Goal: Task Accomplishment & Management: Manage account settings

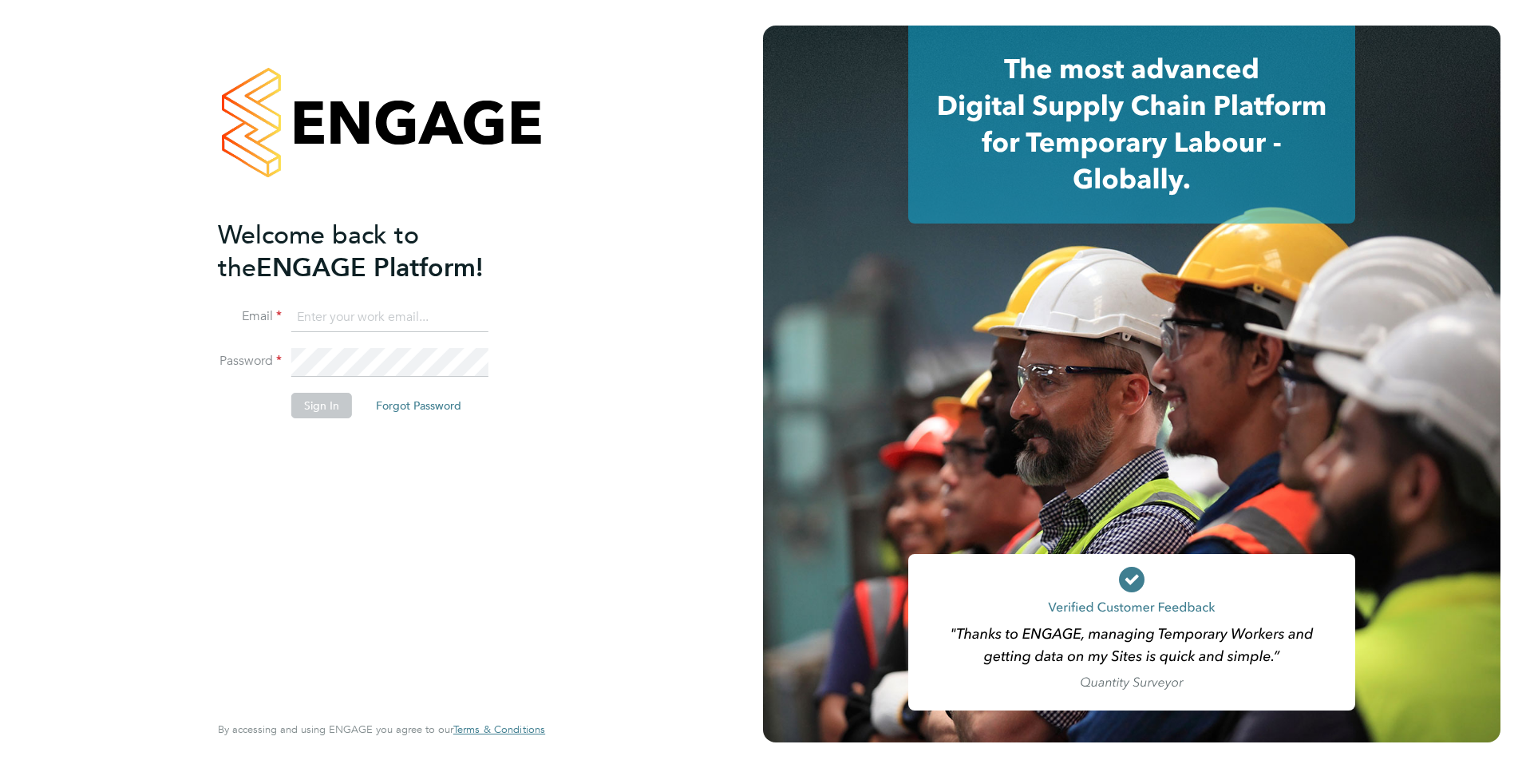
type input "sheeba.kurian@ncclondon.ac.uk"
click at [314, 407] on button "Sign In" at bounding box center [321, 406] width 61 height 26
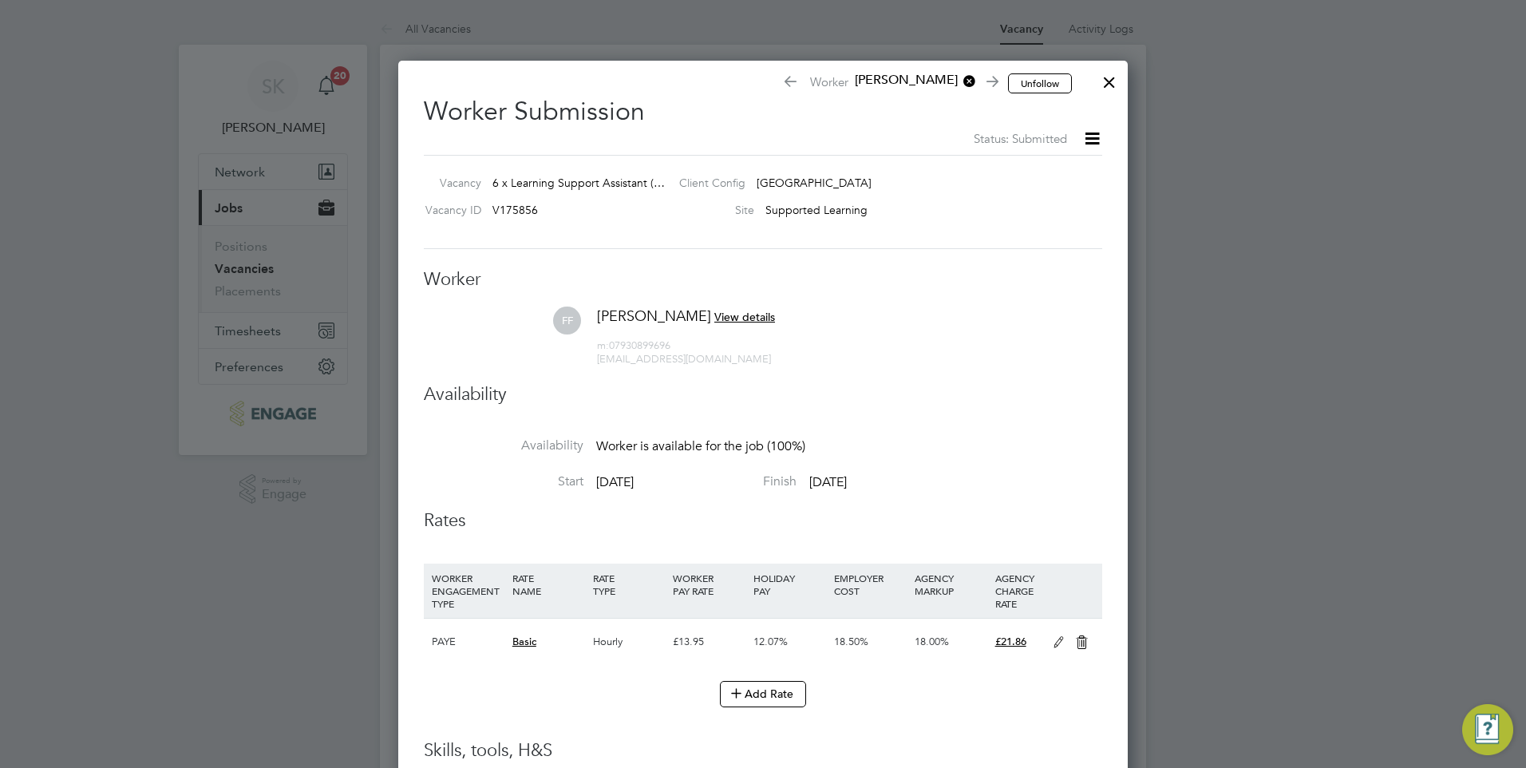
click at [249, 273] on div at bounding box center [763, 384] width 1526 height 768
click at [226, 267] on div at bounding box center [763, 384] width 1526 height 768
click at [1105, 81] on div at bounding box center [1109, 78] width 29 height 29
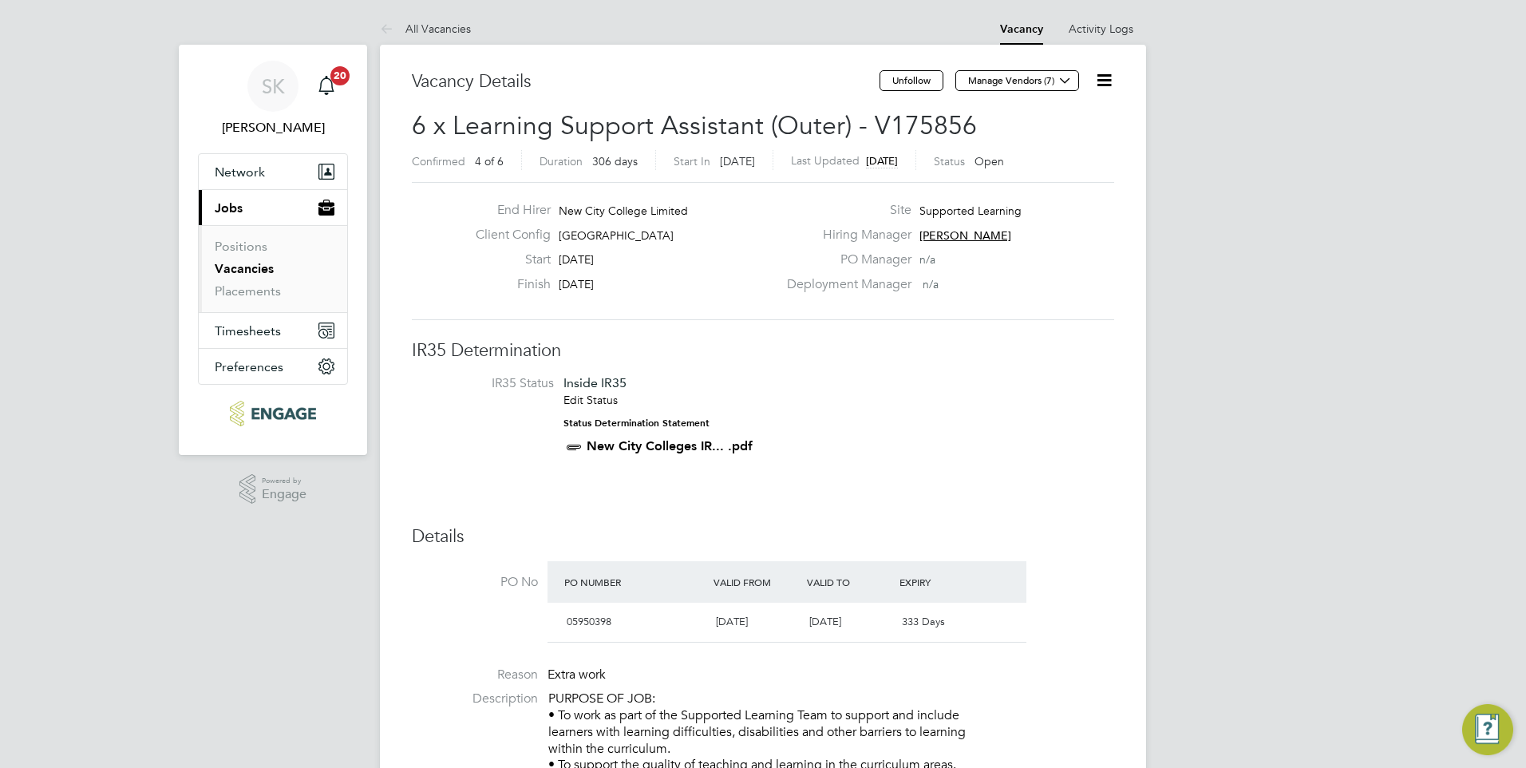
click at [243, 265] on link "Vacancies" at bounding box center [244, 268] width 59 height 15
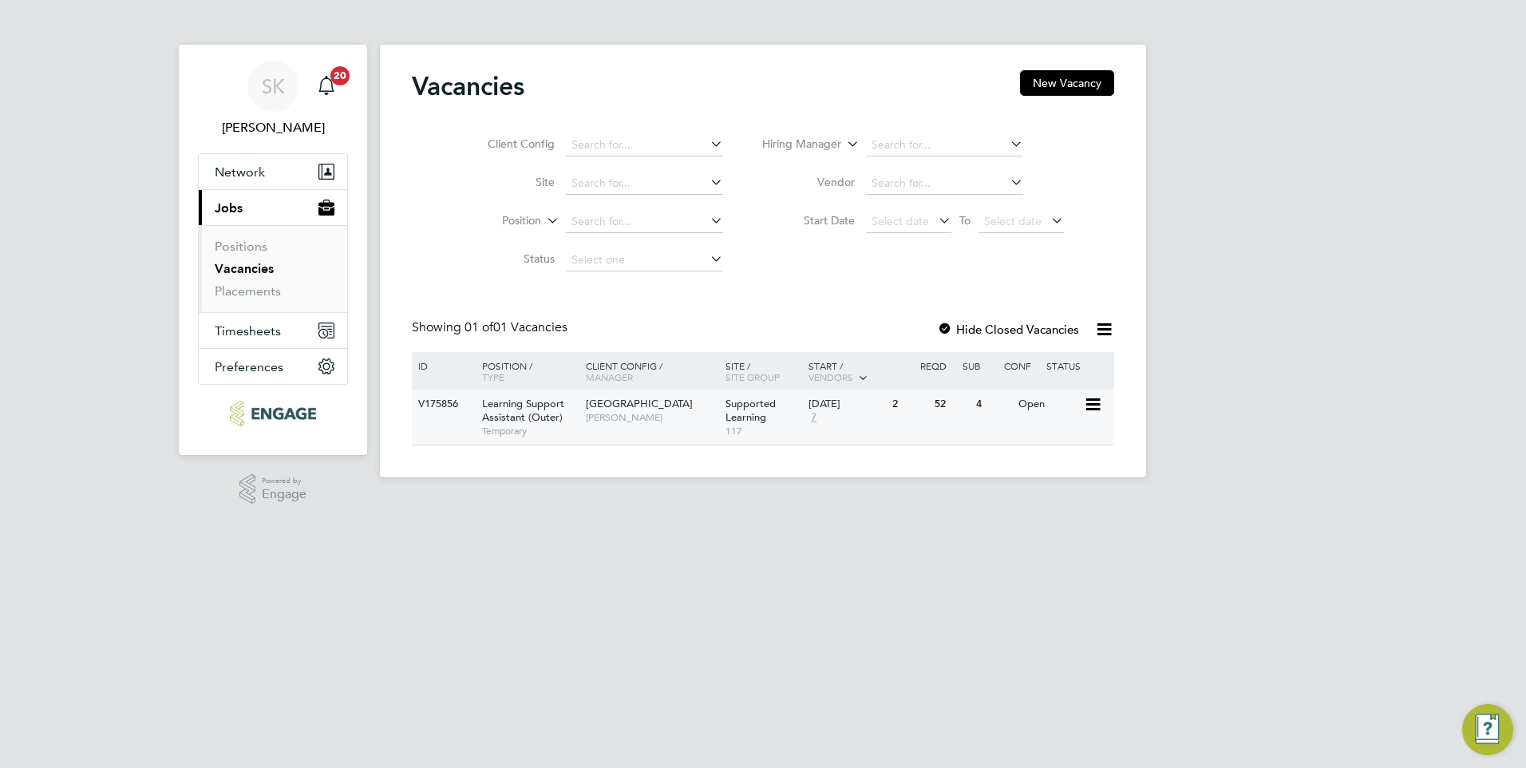
click at [514, 411] on span "Learning Support Assistant (Outer)" at bounding box center [523, 410] width 82 height 27
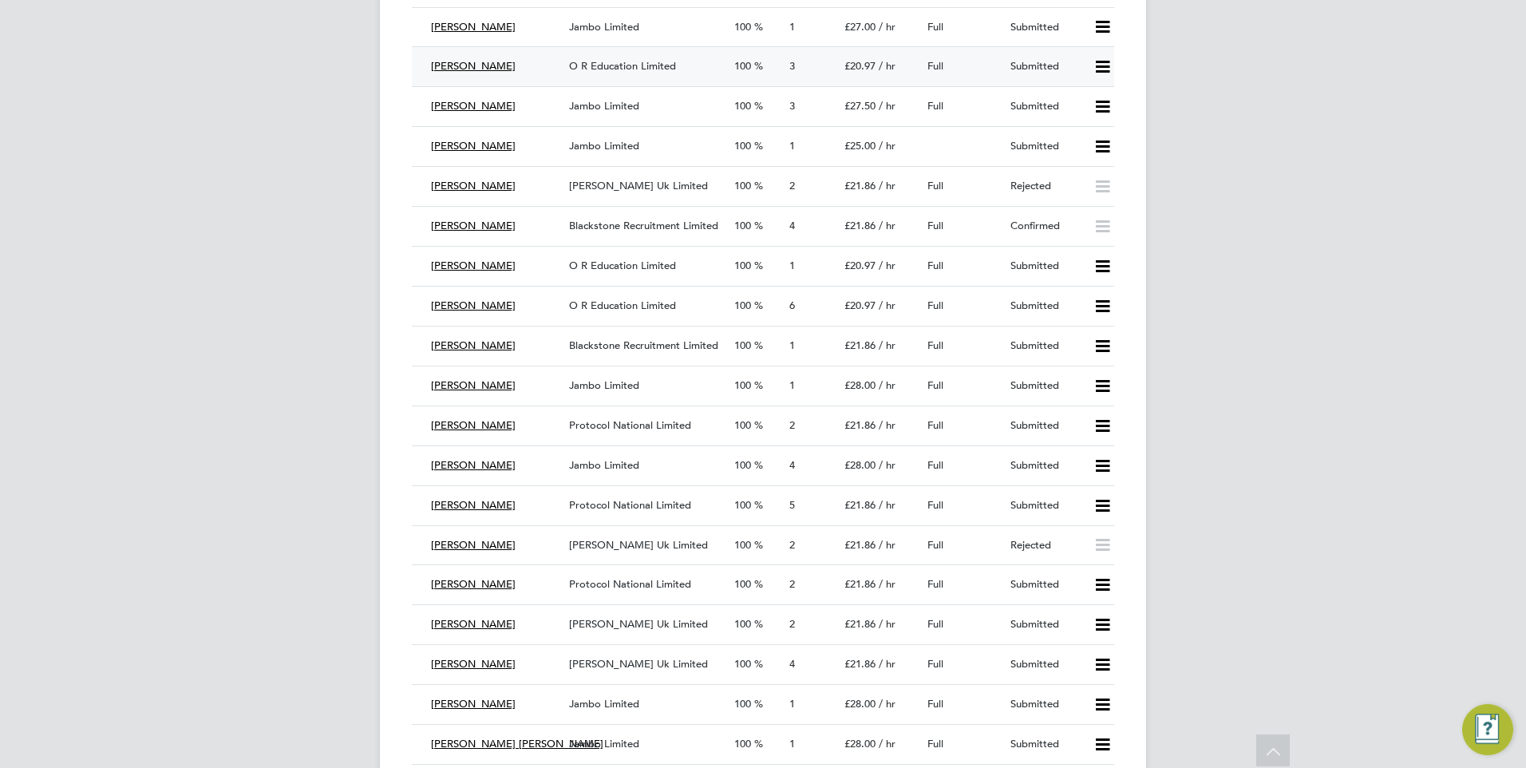
click at [486, 65] on span "[PERSON_NAME]" at bounding box center [473, 66] width 85 height 14
click at [602, 61] on span "O R Education Limited" at bounding box center [622, 66] width 107 height 14
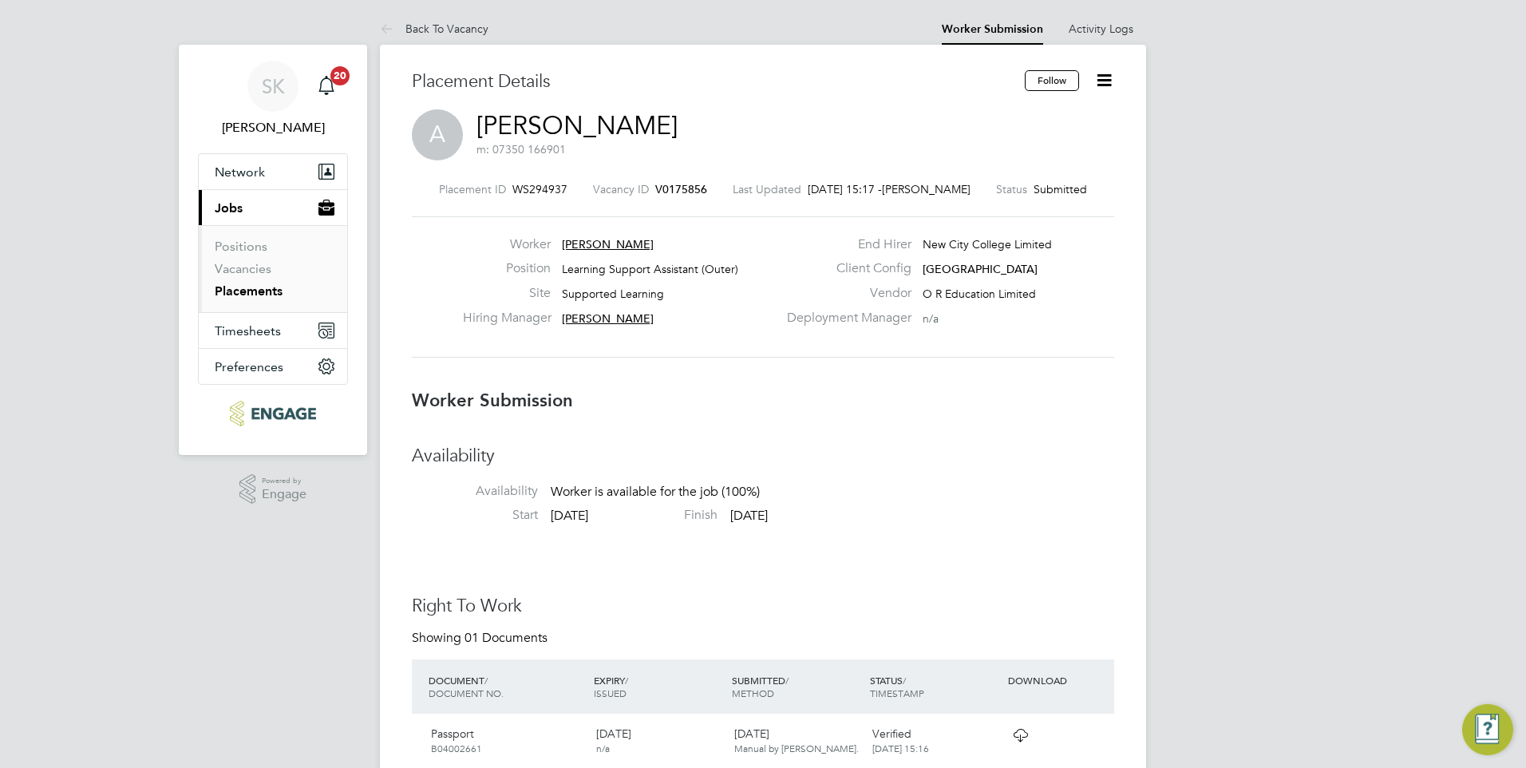
click at [1104, 75] on icon at bounding box center [1104, 80] width 20 height 20
click at [986, 151] on li "Offer" at bounding box center [1037, 149] width 148 height 22
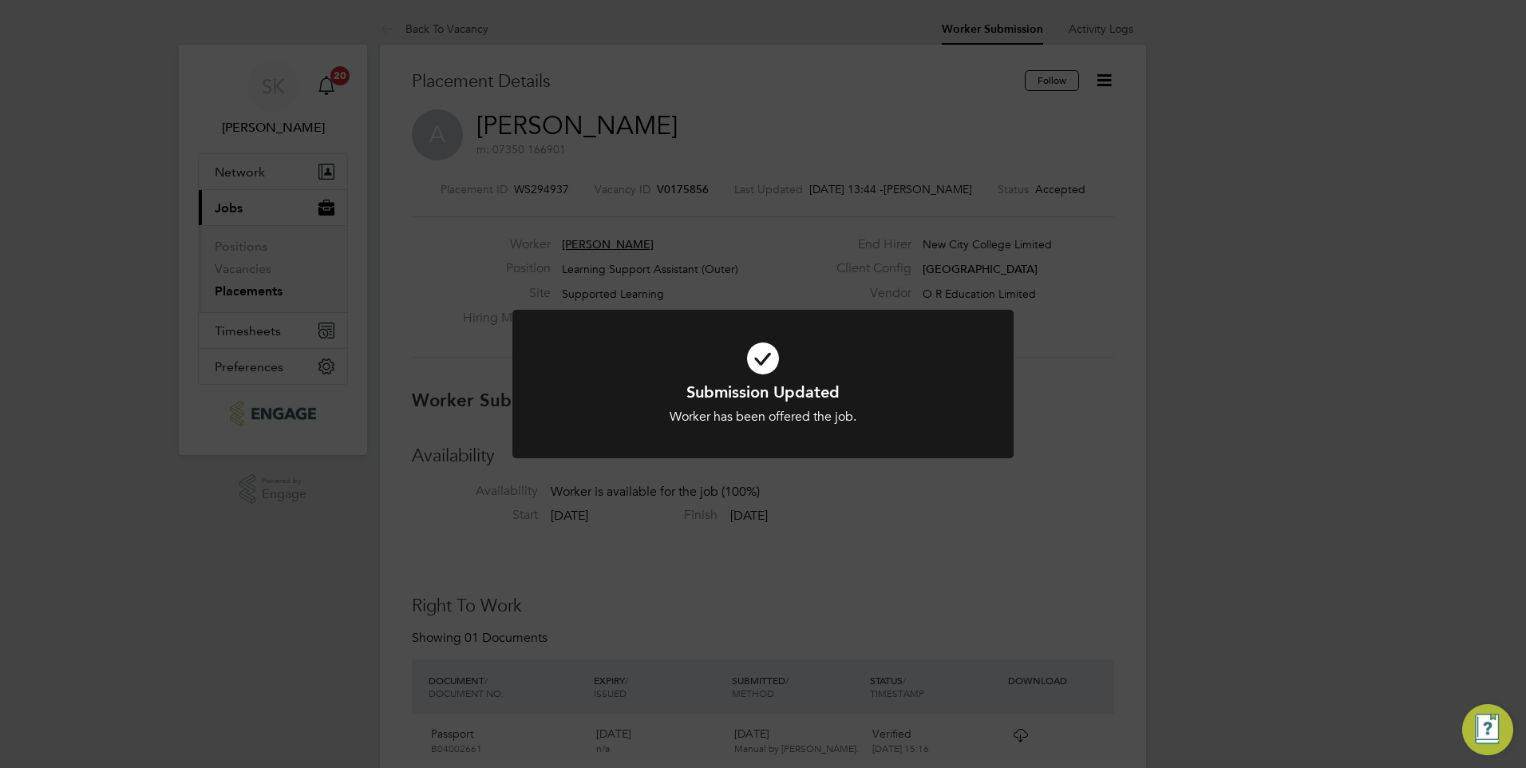
click at [1231, 369] on div "Submission Updated Worker has been offered the job. Cancel Okay" at bounding box center [763, 384] width 1526 height 768
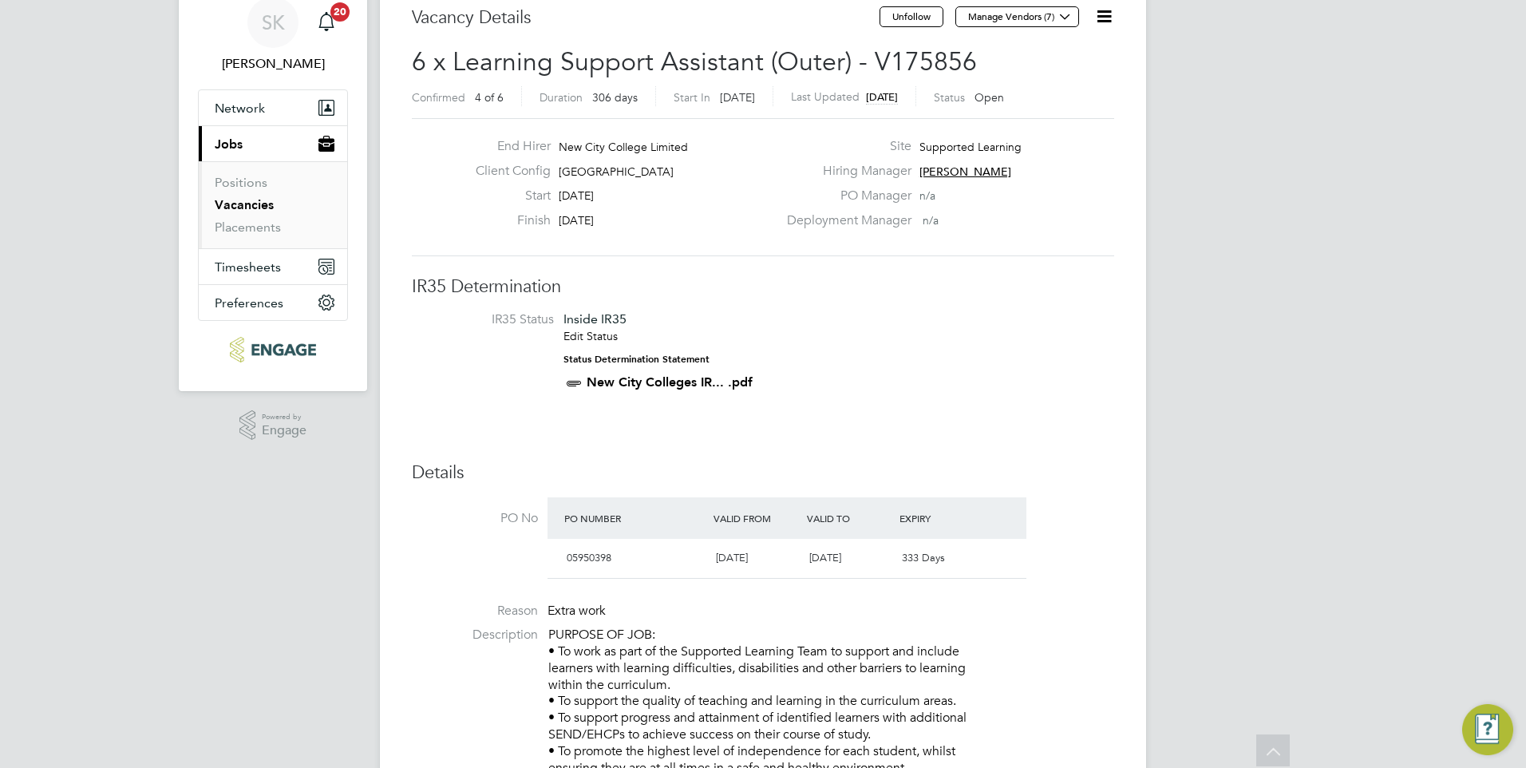
click at [248, 202] on link "Vacancies" at bounding box center [244, 204] width 59 height 15
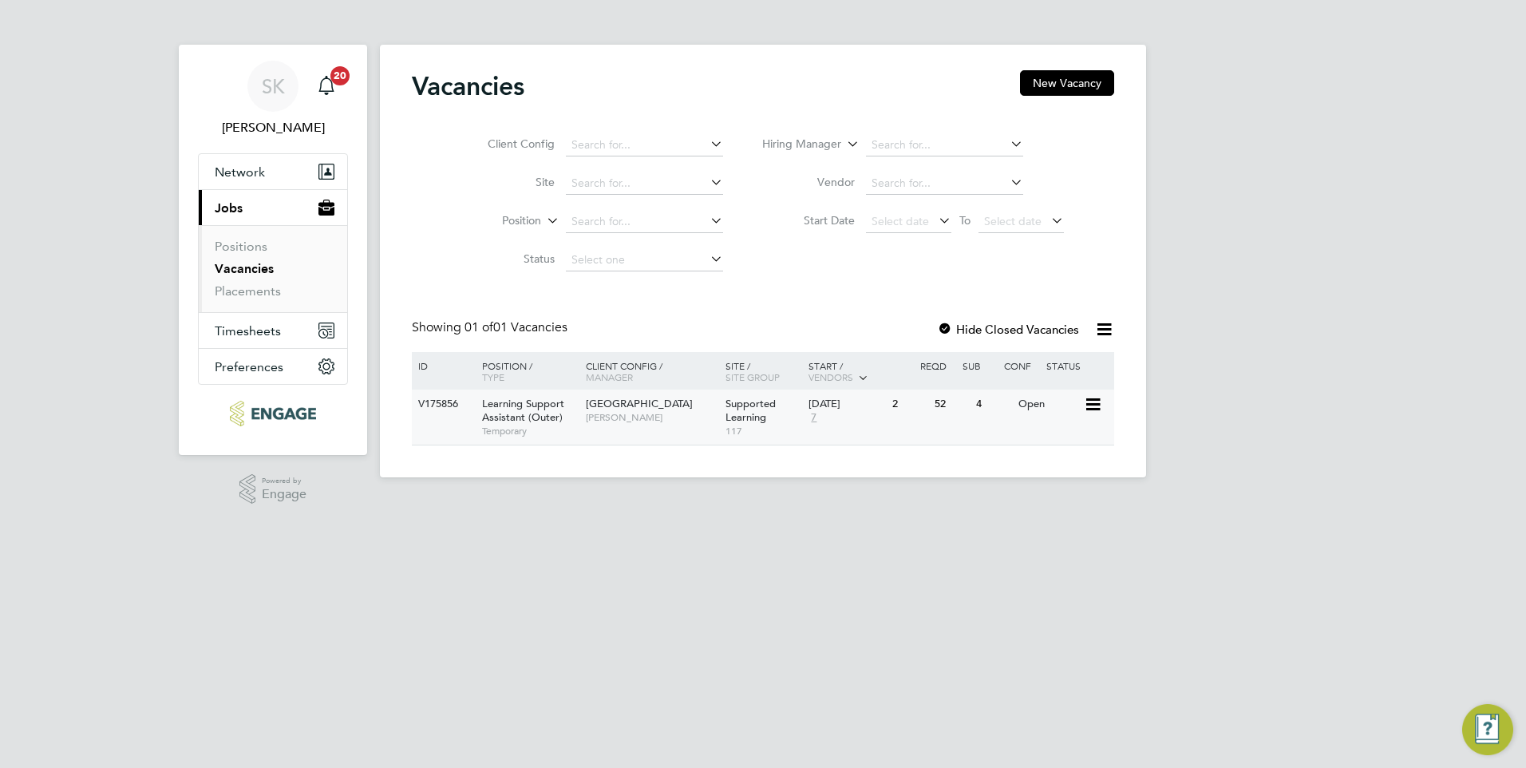
click at [510, 403] on span "Learning Support Assistant (Outer)" at bounding box center [523, 410] width 82 height 27
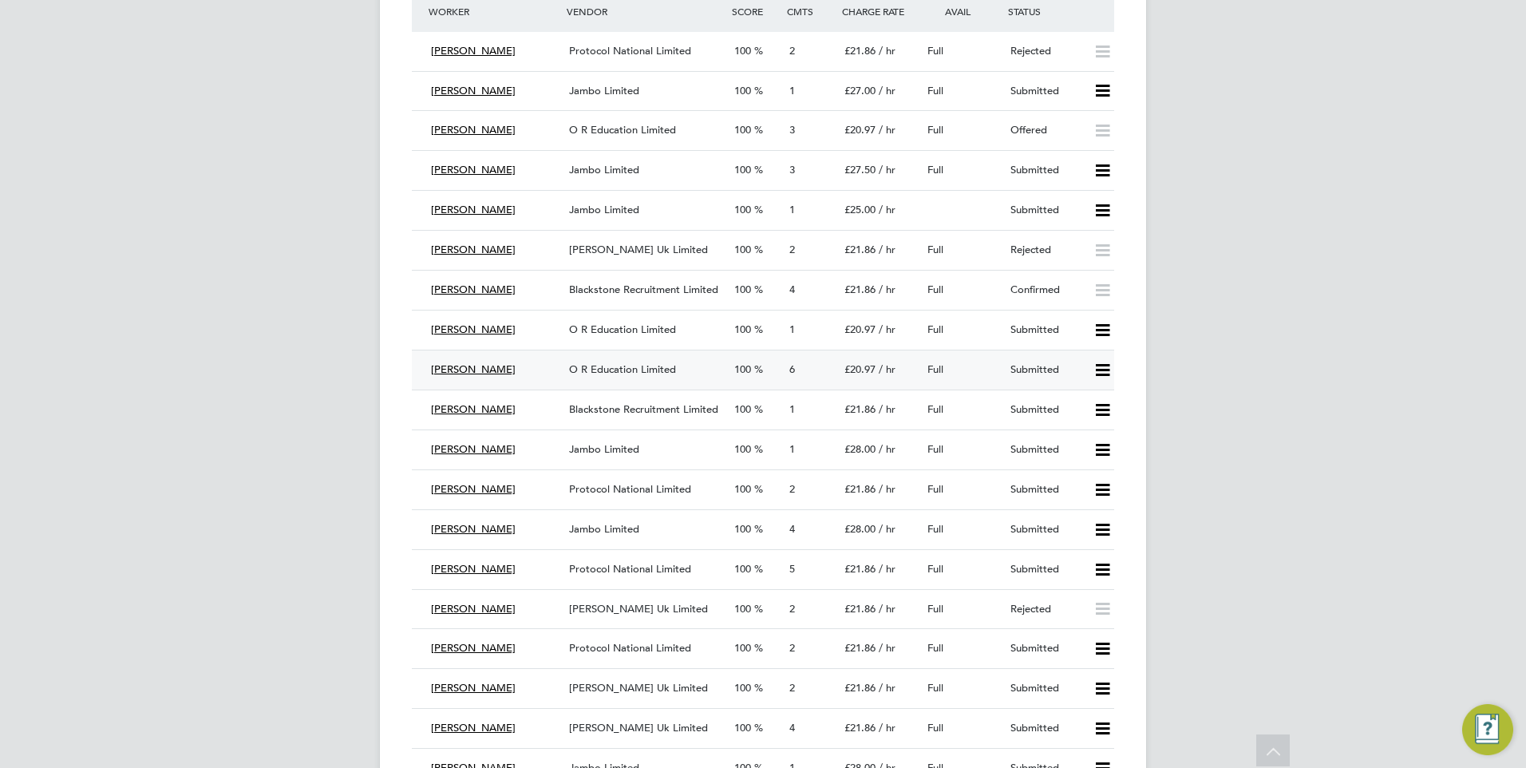
click at [631, 365] on span "O R Education Limited" at bounding box center [622, 369] width 107 height 14
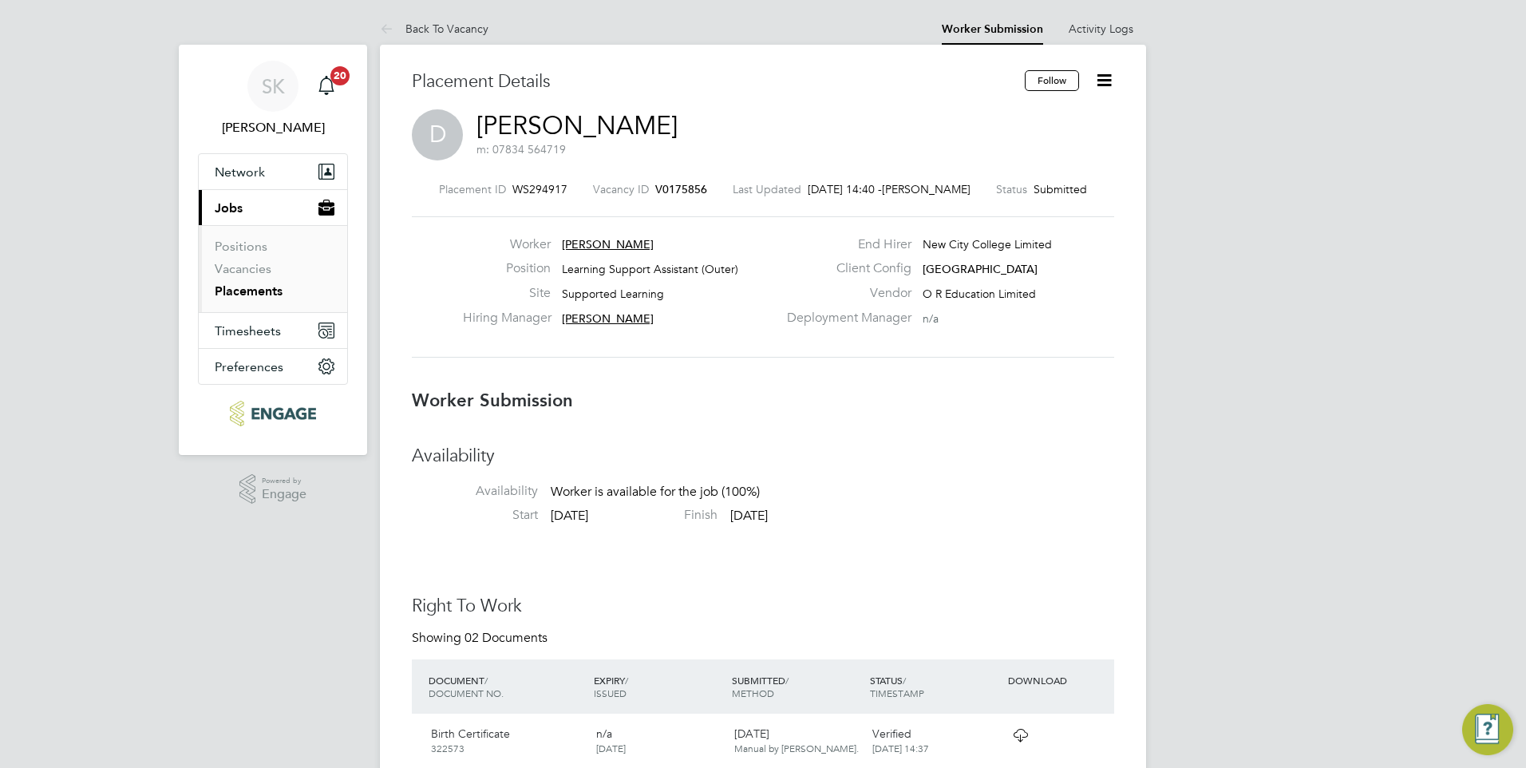
click at [1109, 72] on icon at bounding box center [1104, 80] width 20 height 20
click at [1014, 144] on li "Offer" at bounding box center [1037, 149] width 148 height 22
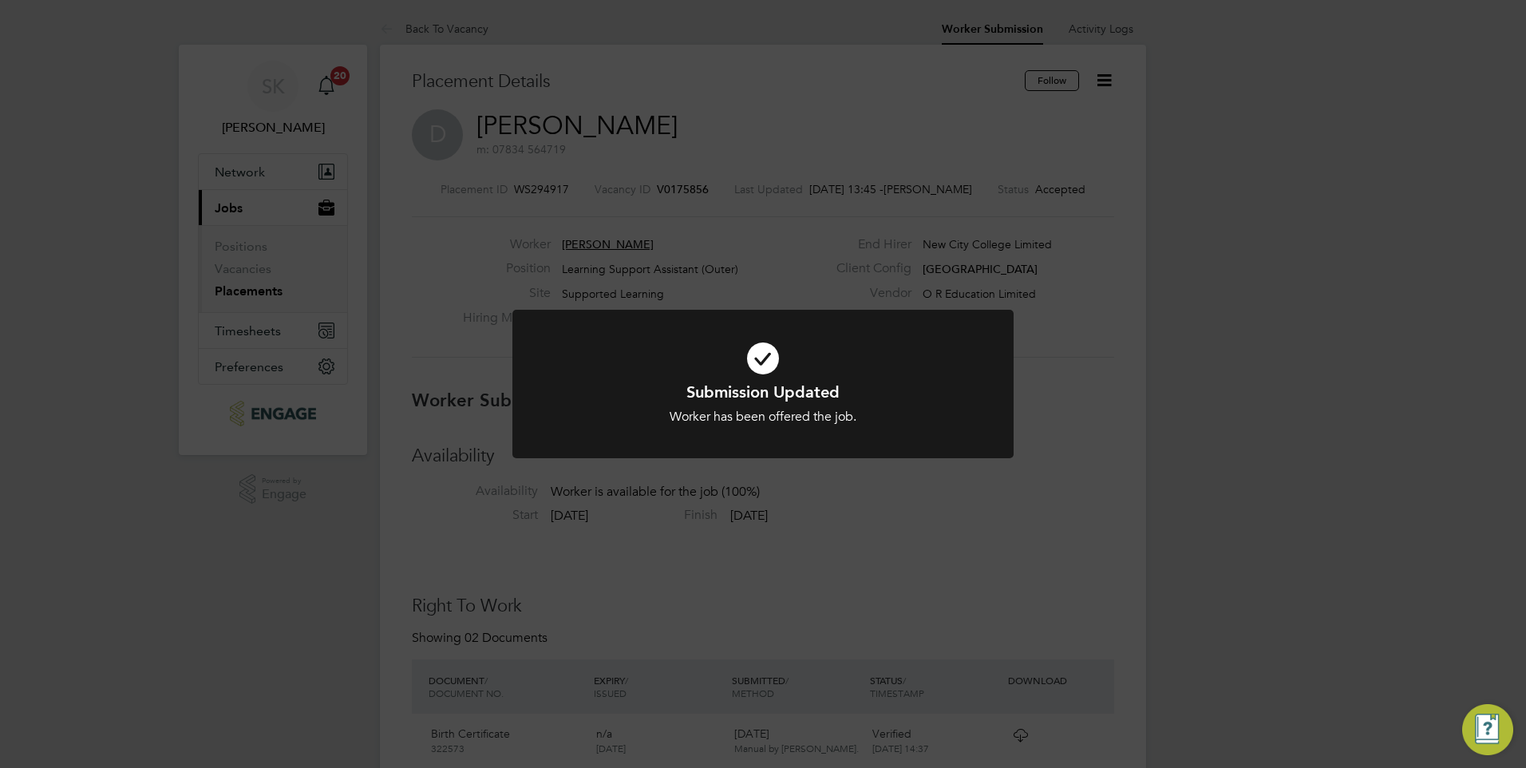
click at [1438, 218] on div "Submission Updated Worker has been offered the job. Cancel Okay" at bounding box center [763, 384] width 1526 height 768
